Goal: Task Accomplishment & Management: Manage account settings

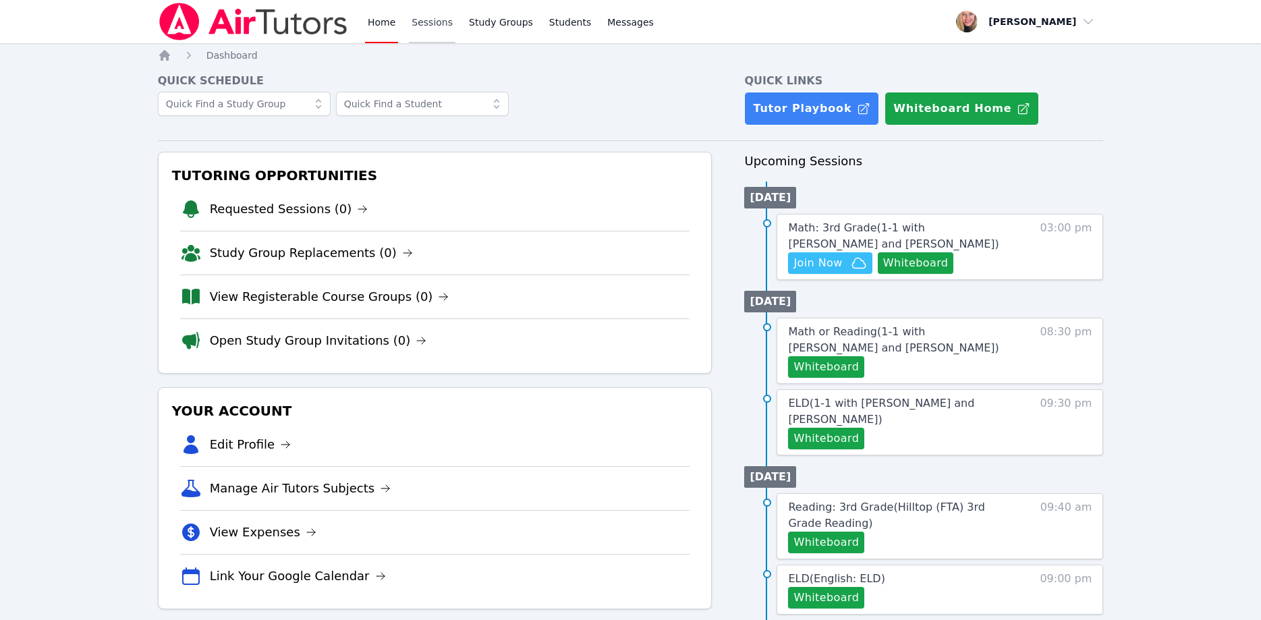
click at [424, 31] on link "Sessions" at bounding box center [432, 21] width 47 height 43
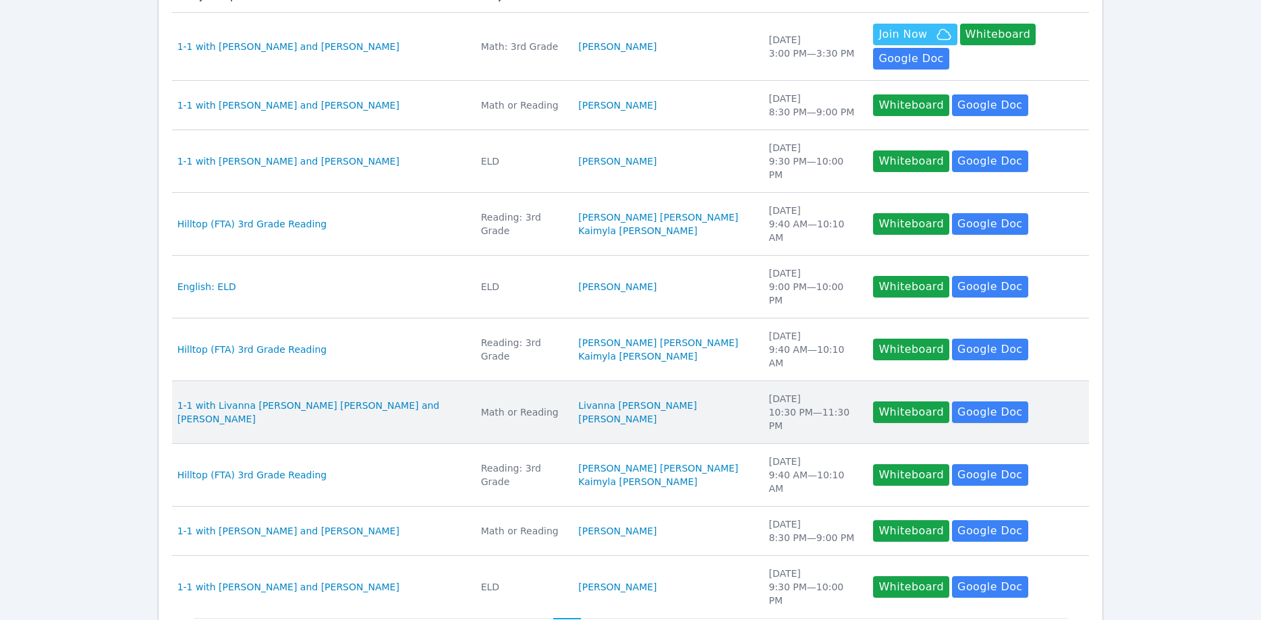
scroll to position [275, 0]
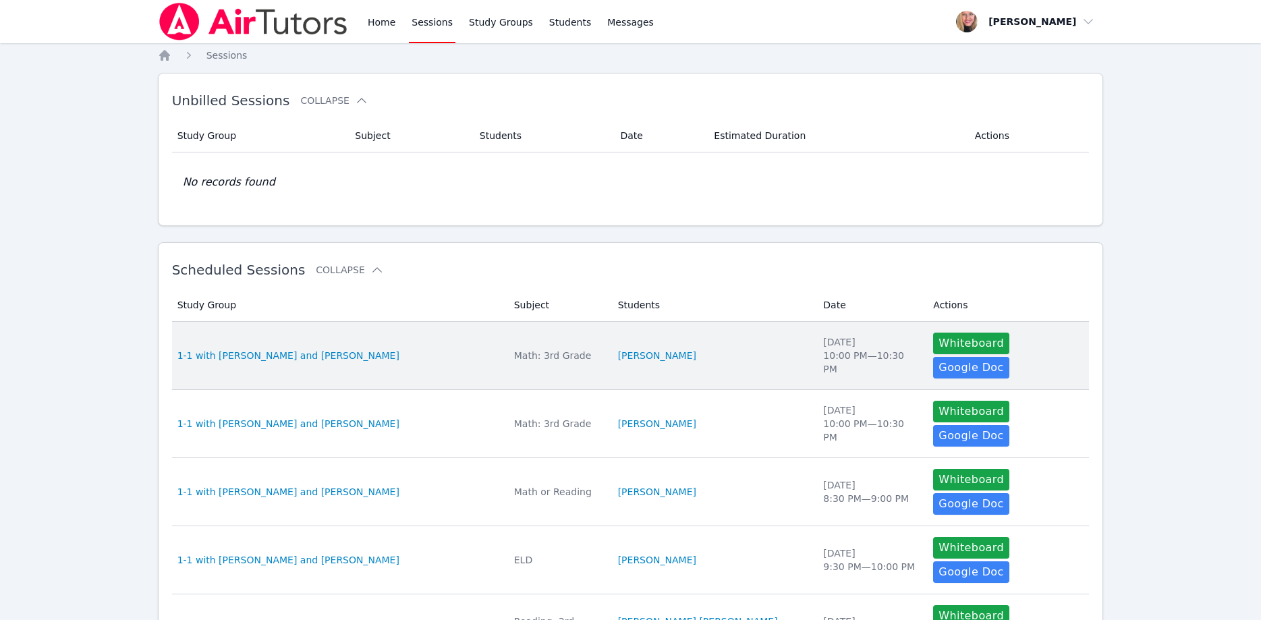
click at [684, 349] on li "Rayan Rana" at bounding box center [713, 355] width 190 height 13
